Goal: Task Accomplishment & Management: Manage account settings

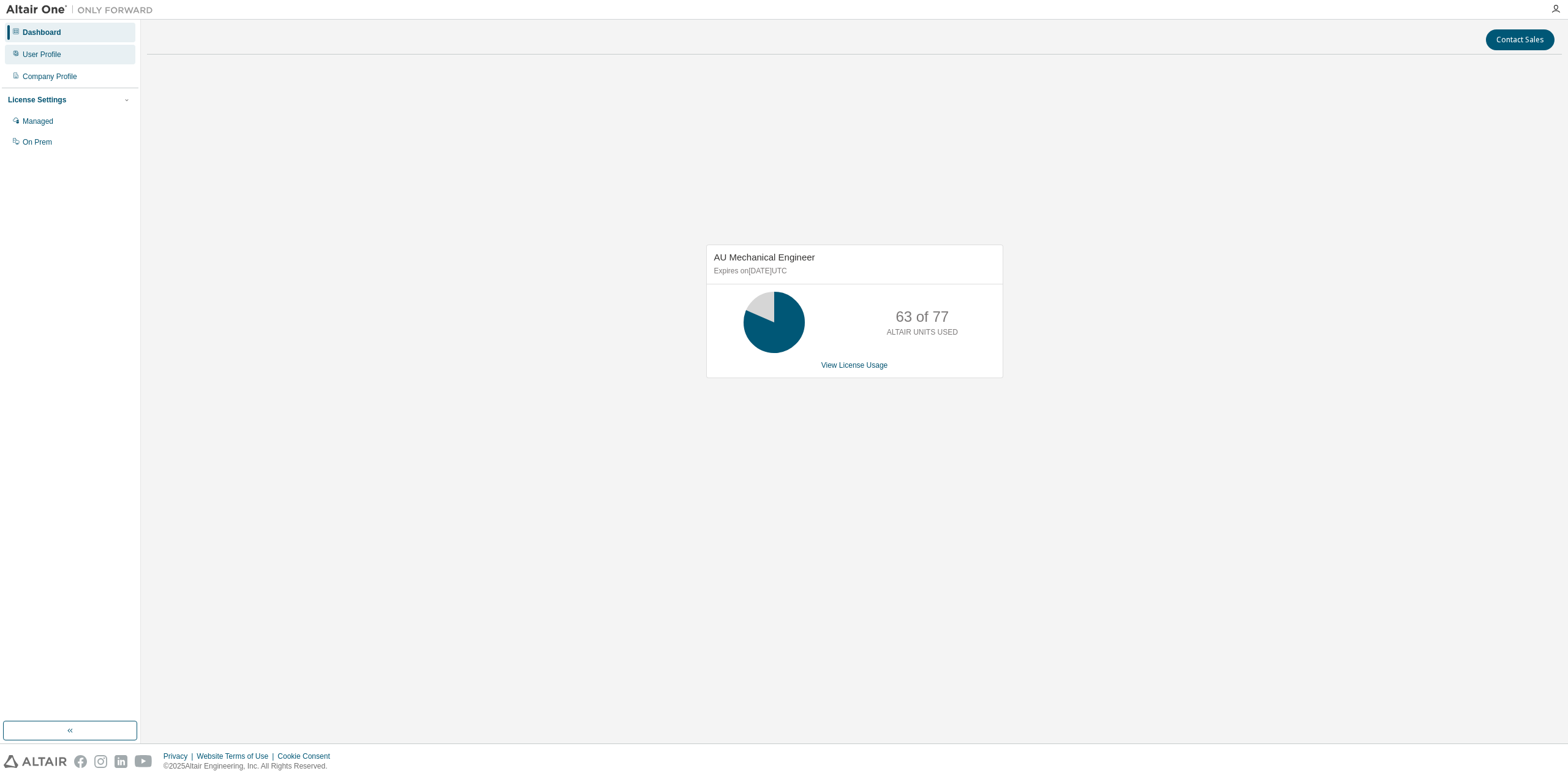
click at [38, 52] on div "User Profile" at bounding box center [42, 54] width 39 height 10
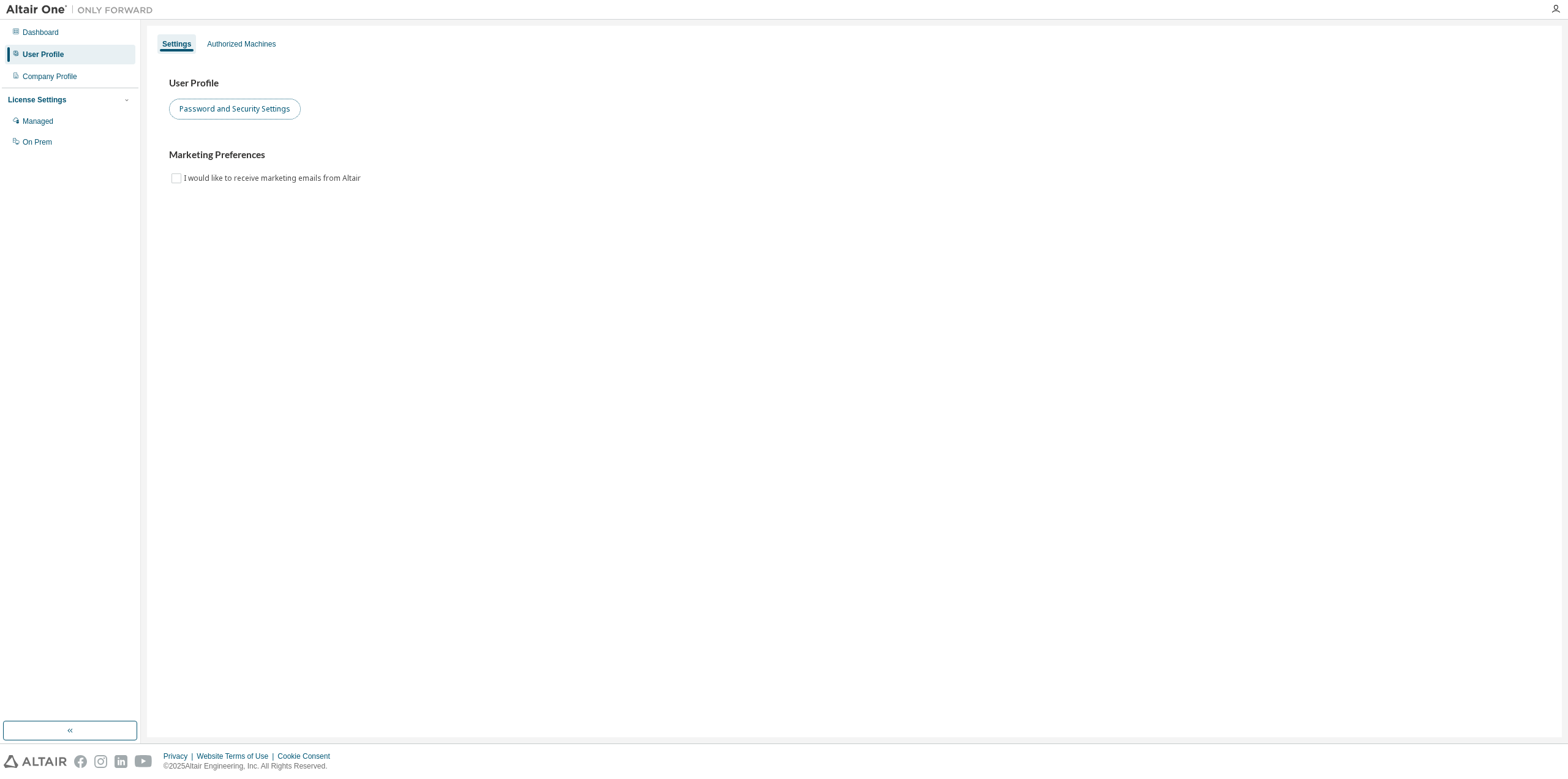
click at [277, 117] on button "Password and Security Settings" at bounding box center [235, 109] width 132 height 21
click at [260, 45] on div "Authorized Machines" at bounding box center [241, 44] width 68 height 10
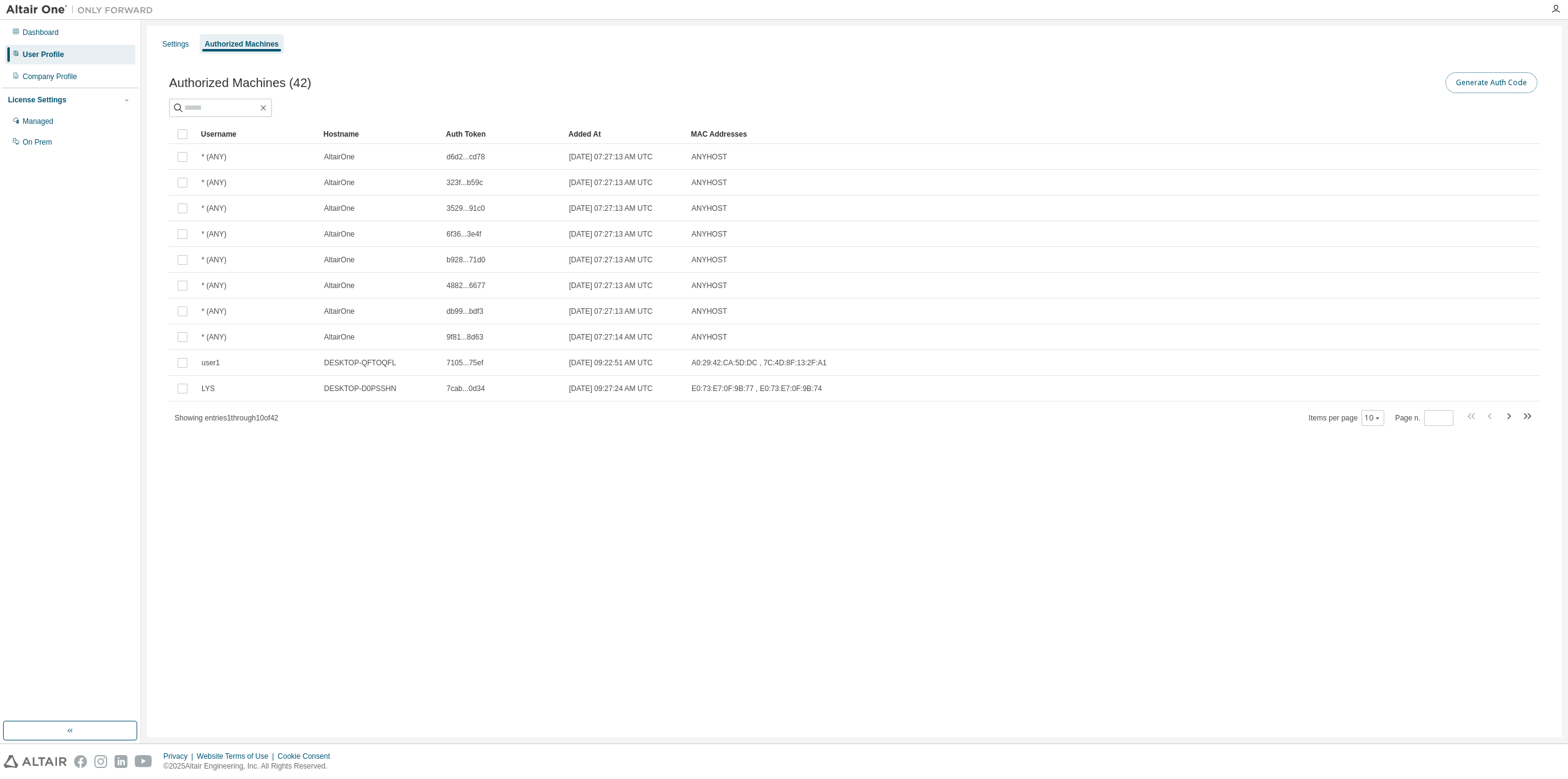
click at [1501, 84] on button "Generate Auth Code" at bounding box center [1492, 83] width 92 height 21
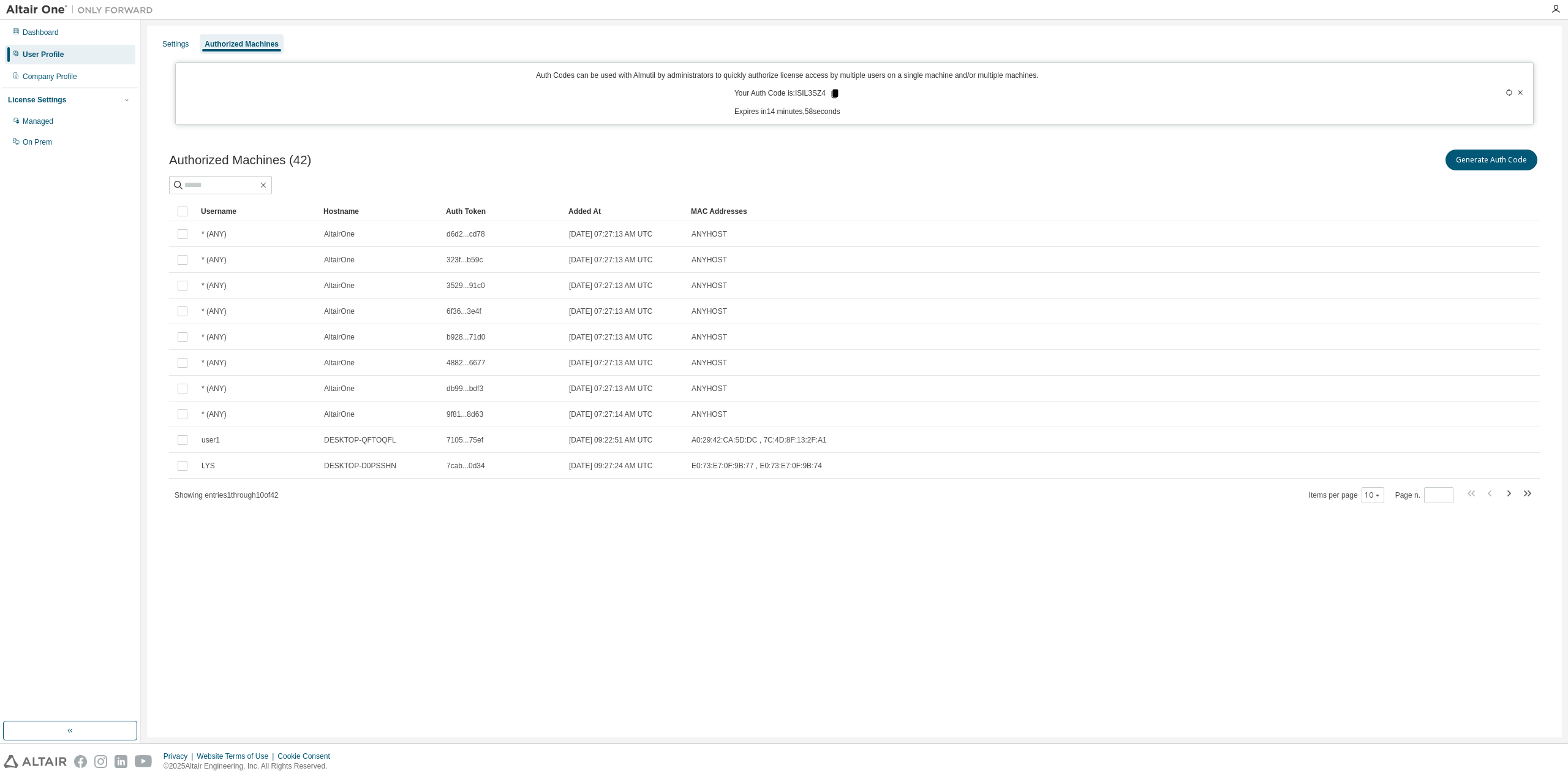
click at [834, 91] on icon at bounding box center [835, 94] width 6 height 9
